Goal: Task Accomplishment & Management: Manage account settings

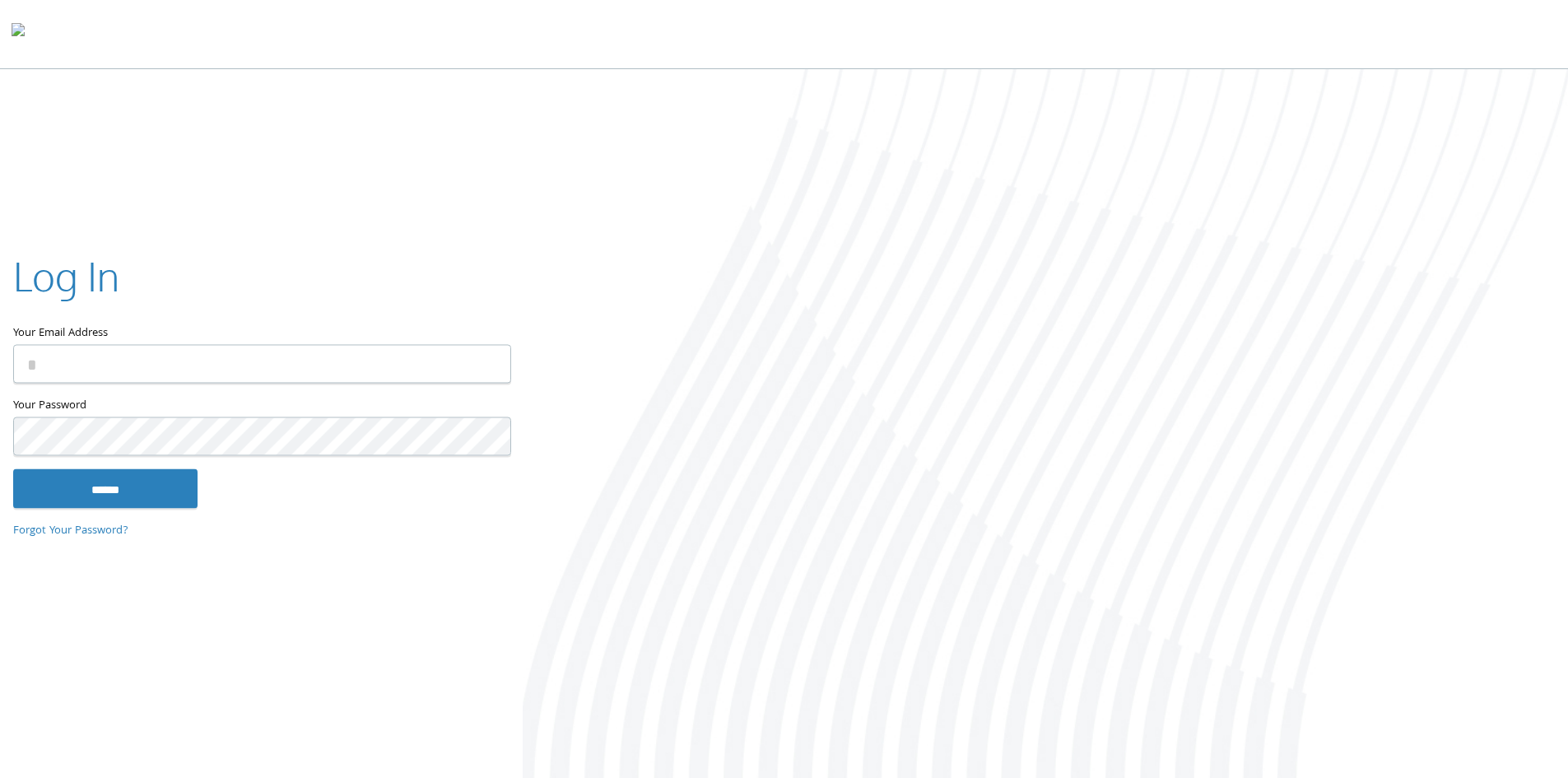
click at [245, 360] on input "Your Email Address" at bounding box center [262, 363] width 498 height 39
type input "**********"
click at [13, 468] on input "******" at bounding box center [105, 488] width 184 height 40
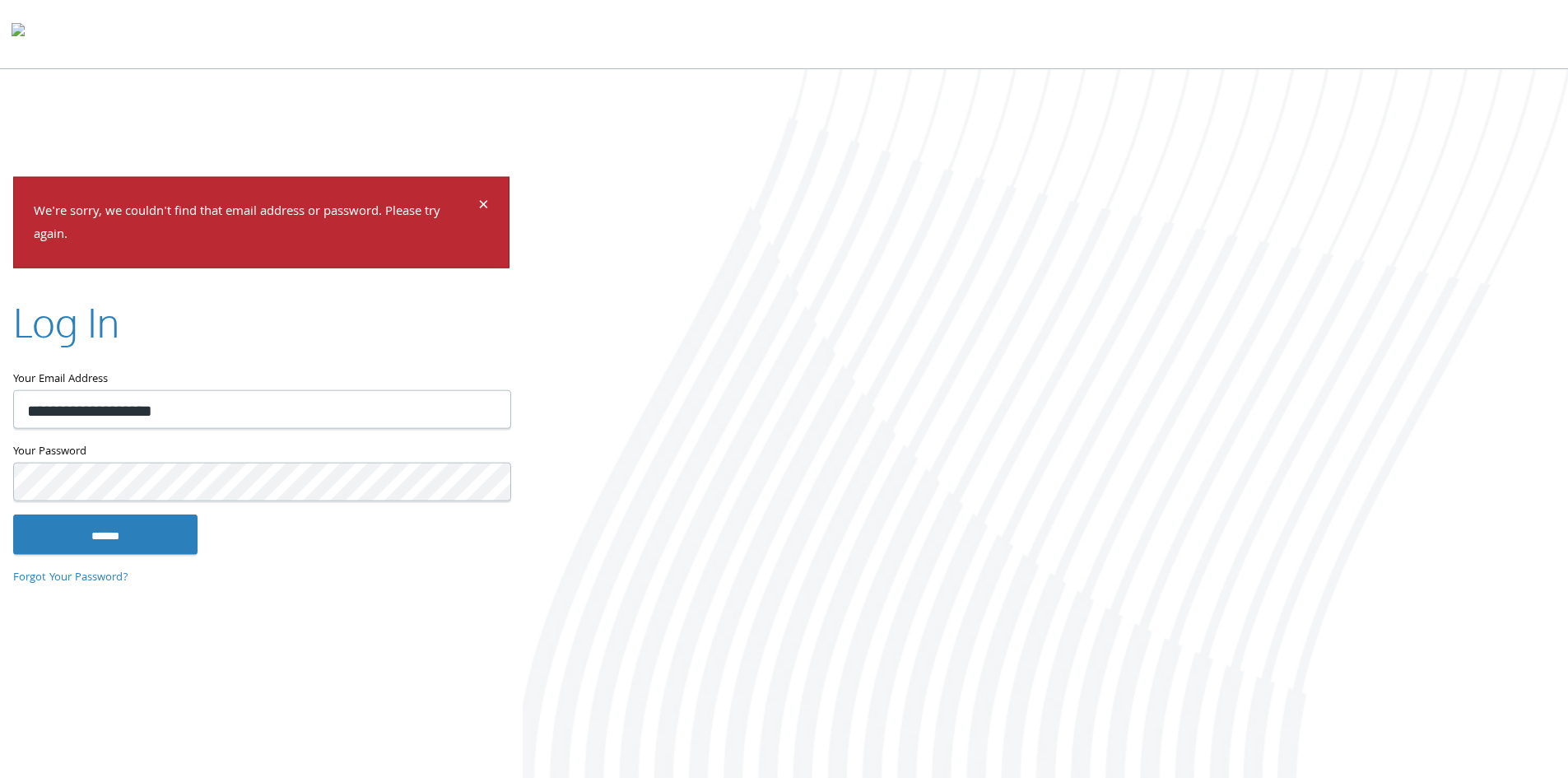
click at [0, 480] on div "**********" at bounding box center [261, 389] width 522 height 426
